Goal: Complete application form

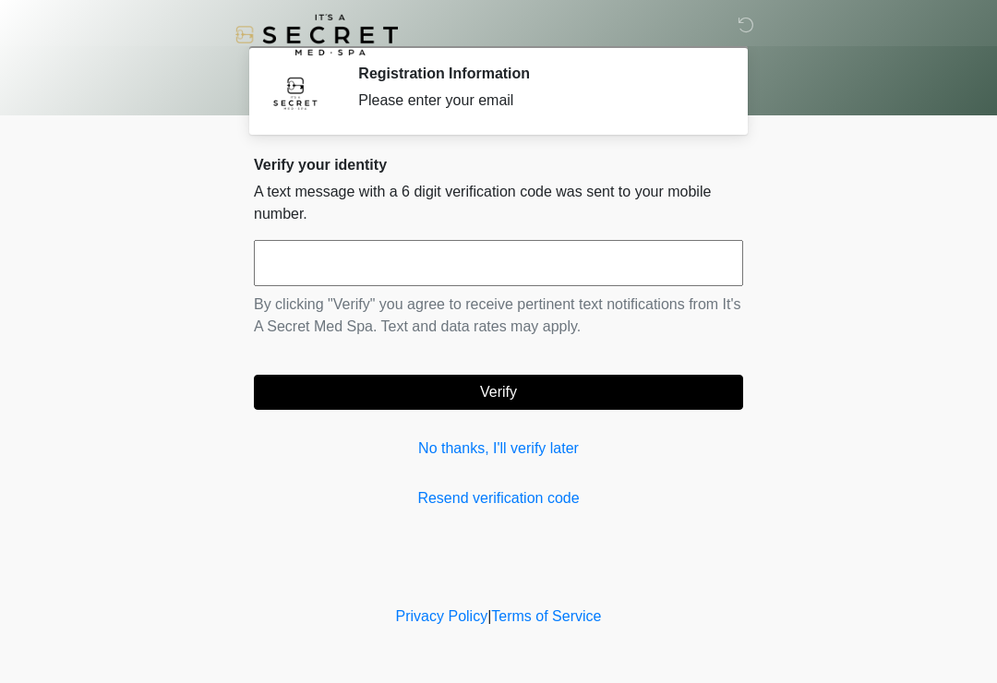
click at [540, 458] on link "No thanks, I'll verify later" at bounding box center [498, 449] width 489 height 22
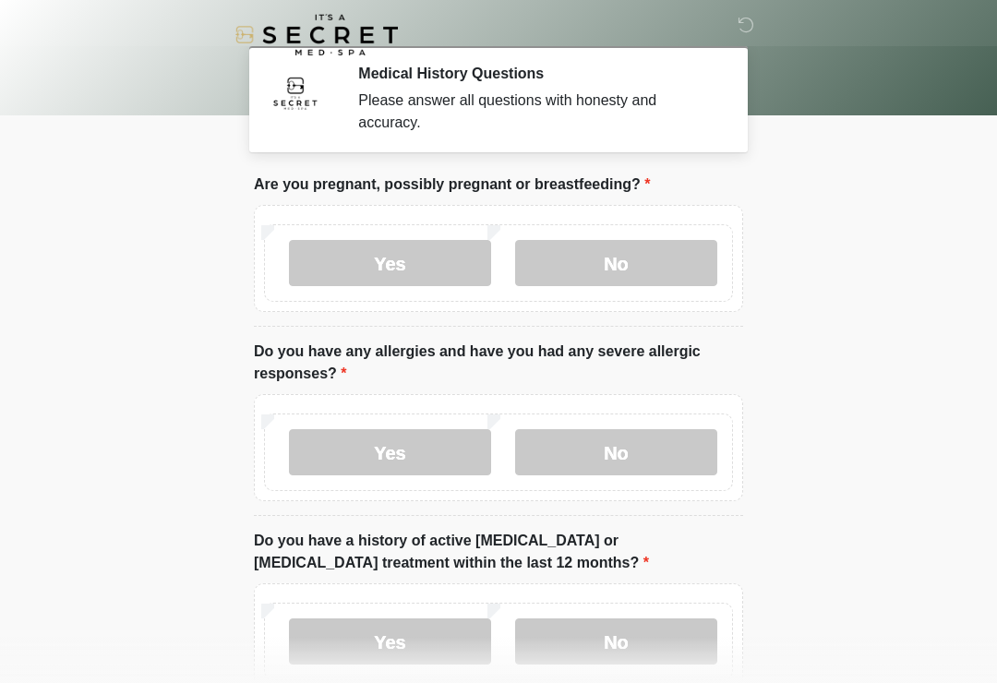
click at [659, 258] on label "No" at bounding box center [616, 263] width 202 height 46
click at [622, 465] on label "No" at bounding box center [616, 452] width 202 height 46
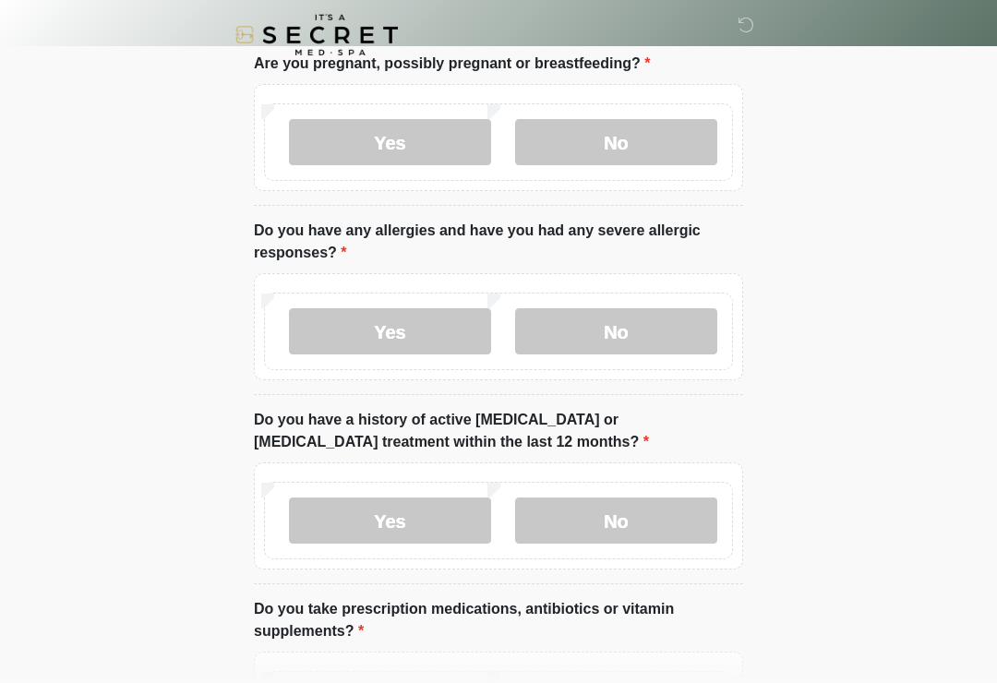
scroll to position [379, 0]
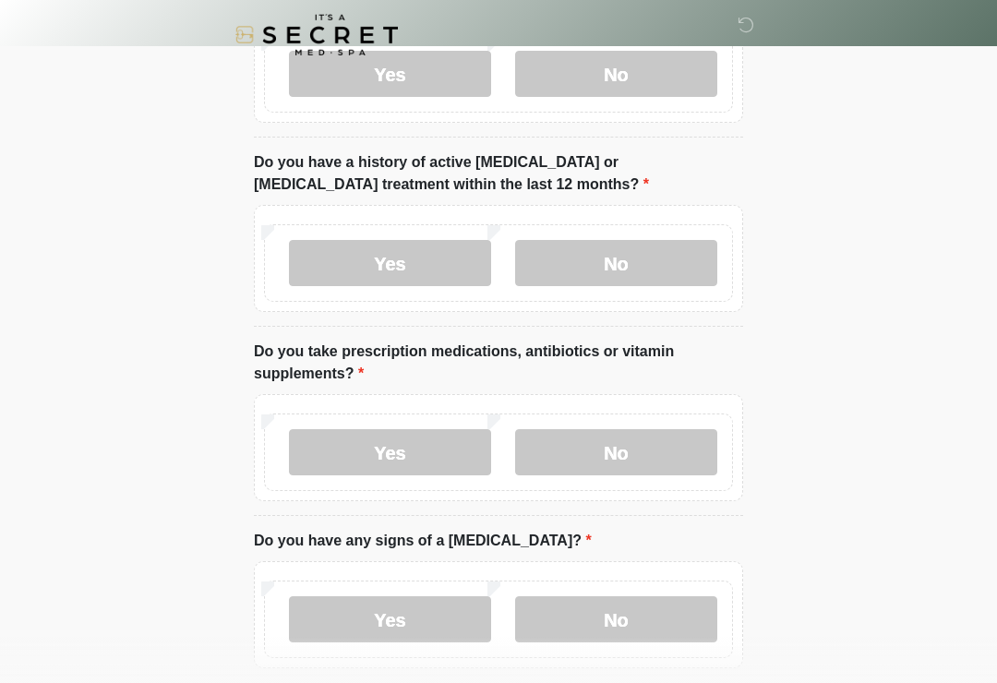
click at [629, 277] on label "No" at bounding box center [616, 263] width 202 height 46
click at [634, 464] on label "No" at bounding box center [616, 452] width 202 height 46
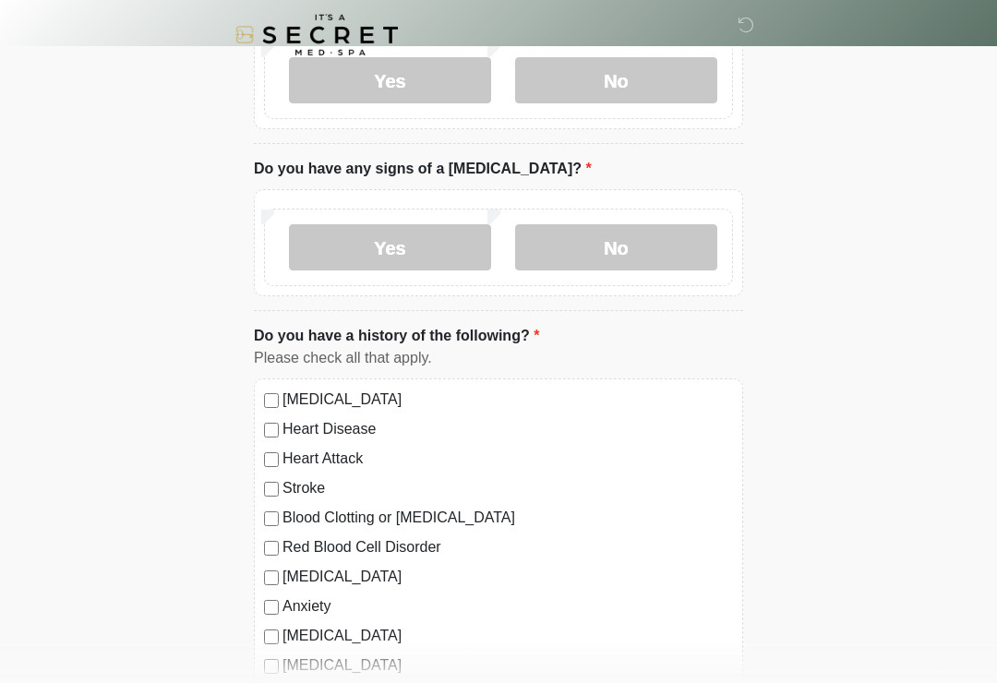
click at [644, 247] on label "No" at bounding box center [616, 247] width 202 height 46
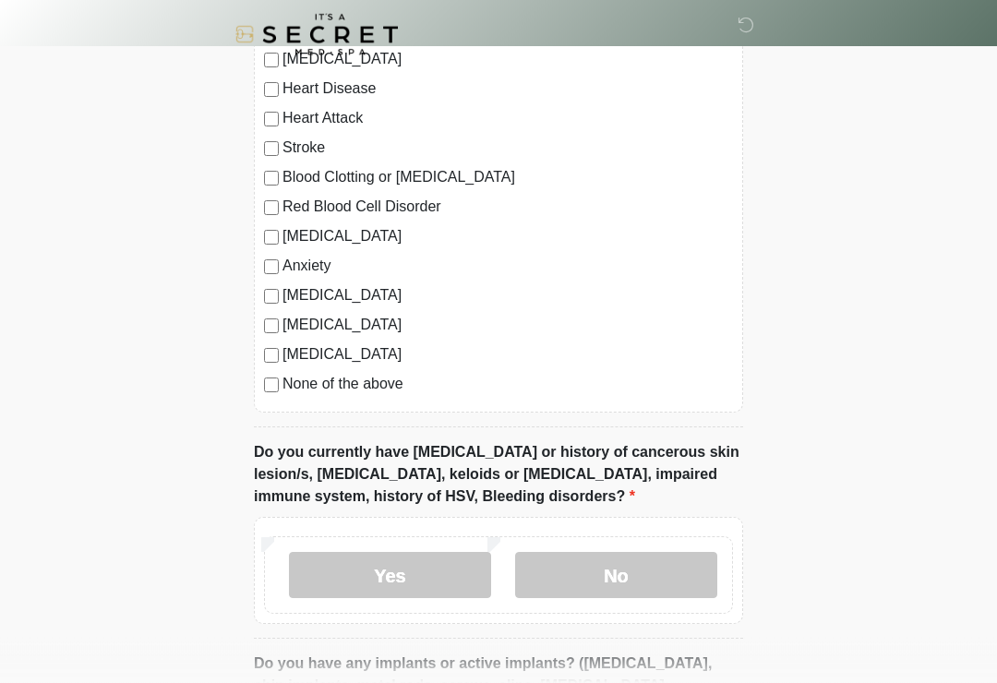
scroll to position [1158, 0]
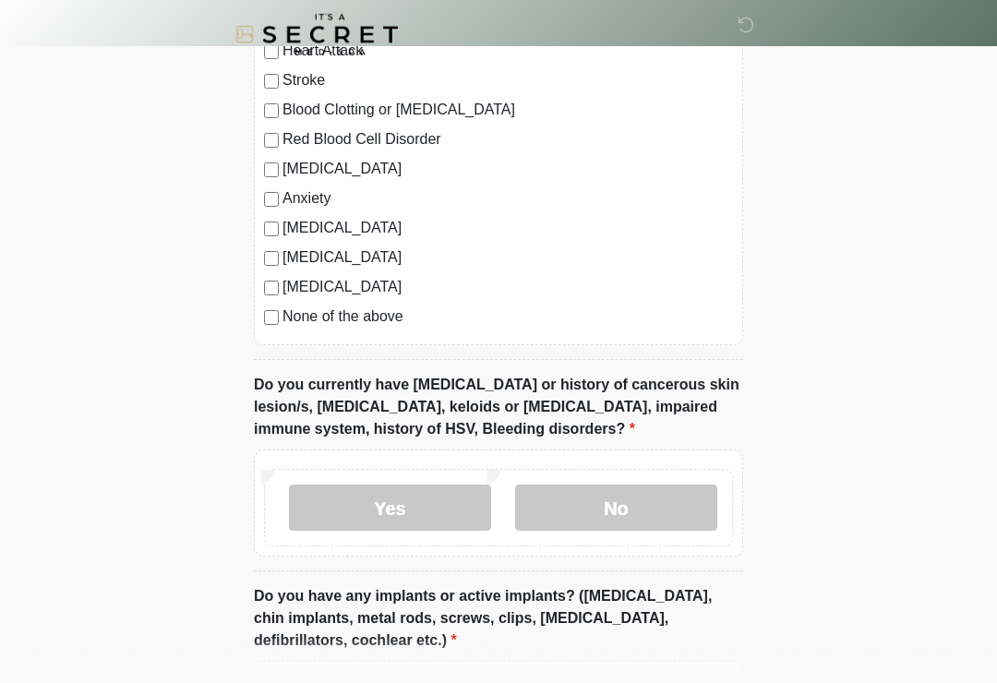
click at [617, 509] on label "No" at bounding box center [616, 509] width 202 height 46
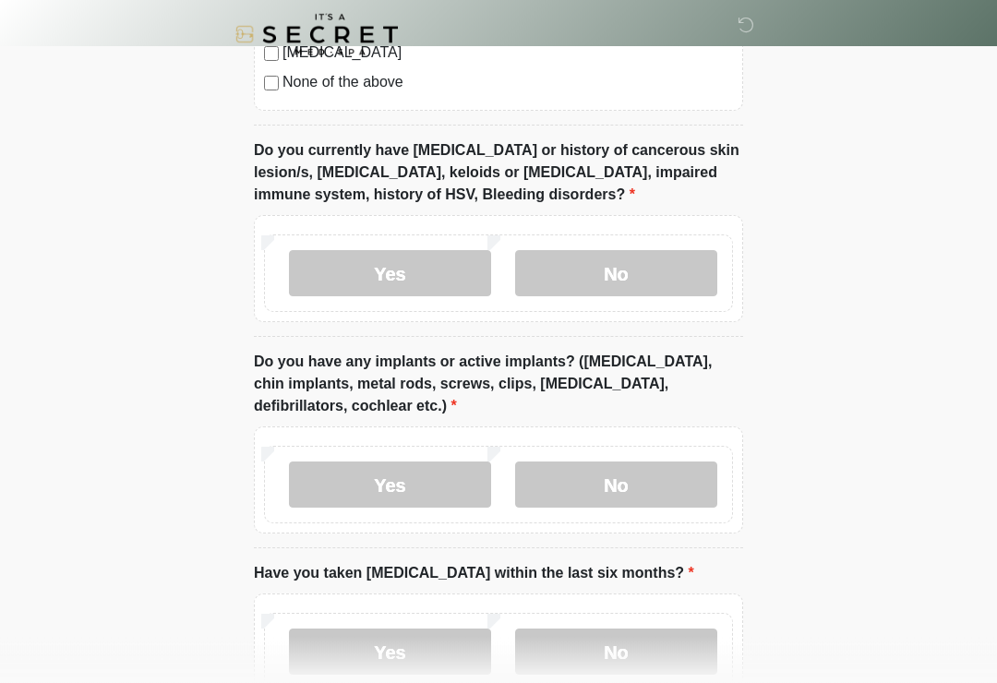
scroll to position [1543, 0]
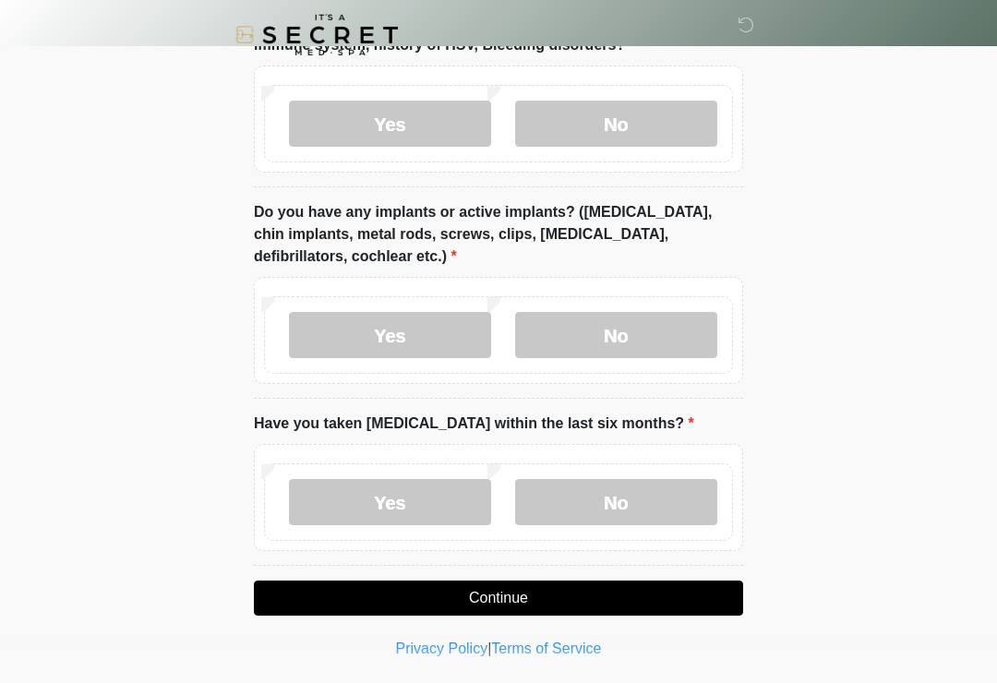
click at [633, 338] on label "No" at bounding box center [616, 335] width 202 height 46
click at [619, 508] on label "No" at bounding box center [616, 502] width 202 height 46
click at [475, 597] on button "Continue" at bounding box center [498, 598] width 489 height 35
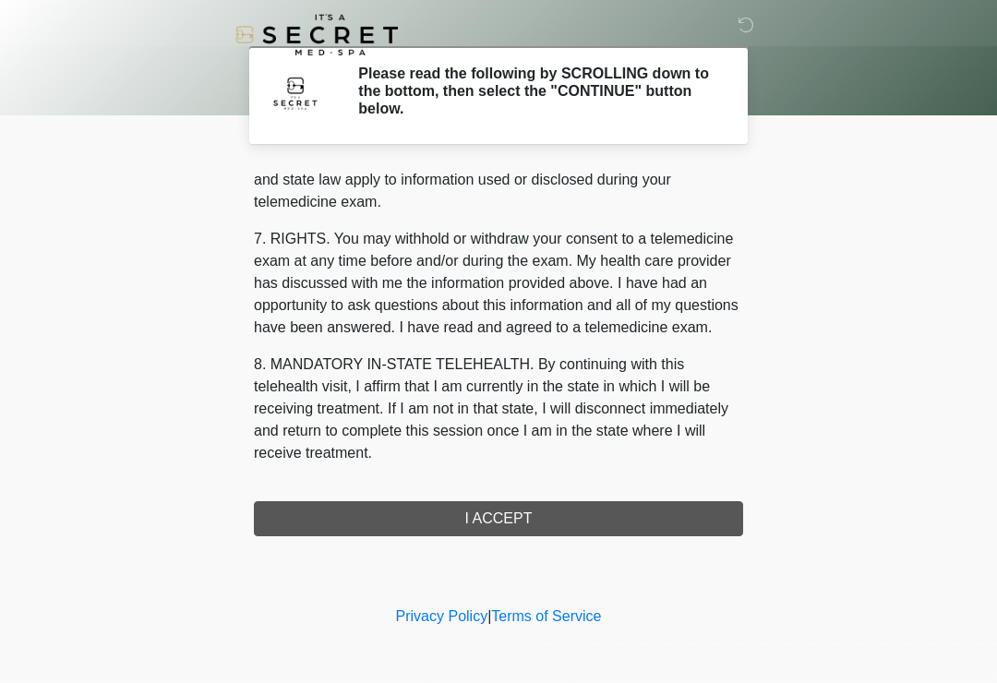
scroll to position [757, 0]
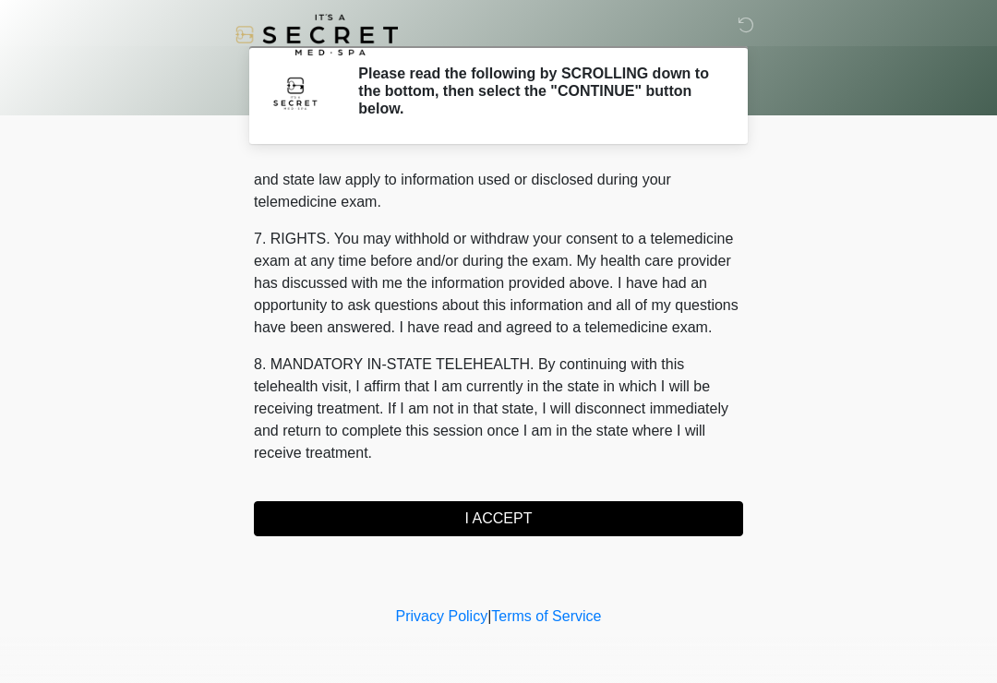
click at [631, 515] on button "I ACCEPT" at bounding box center [498, 518] width 489 height 35
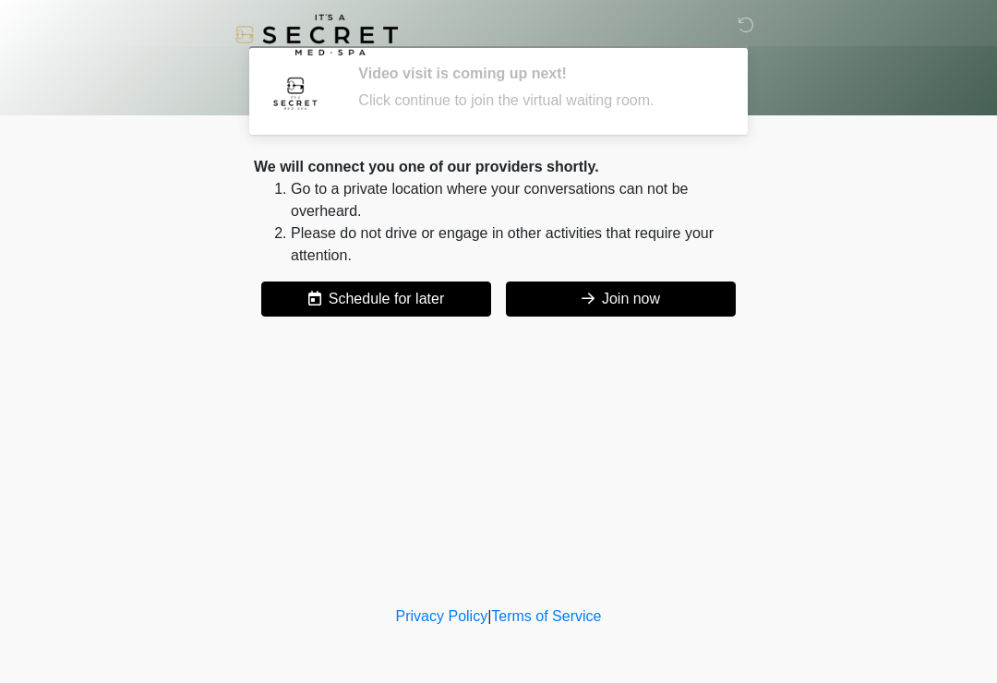
click at [708, 295] on button "Join now" at bounding box center [621, 299] width 230 height 35
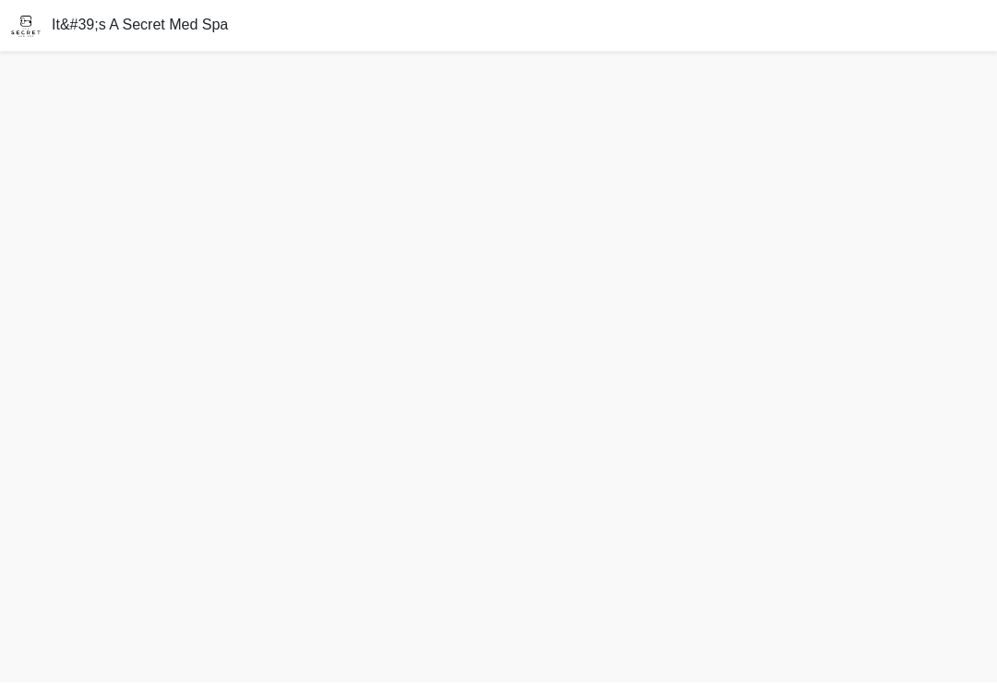
scroll to position [34, 0]
